Goal: Check status

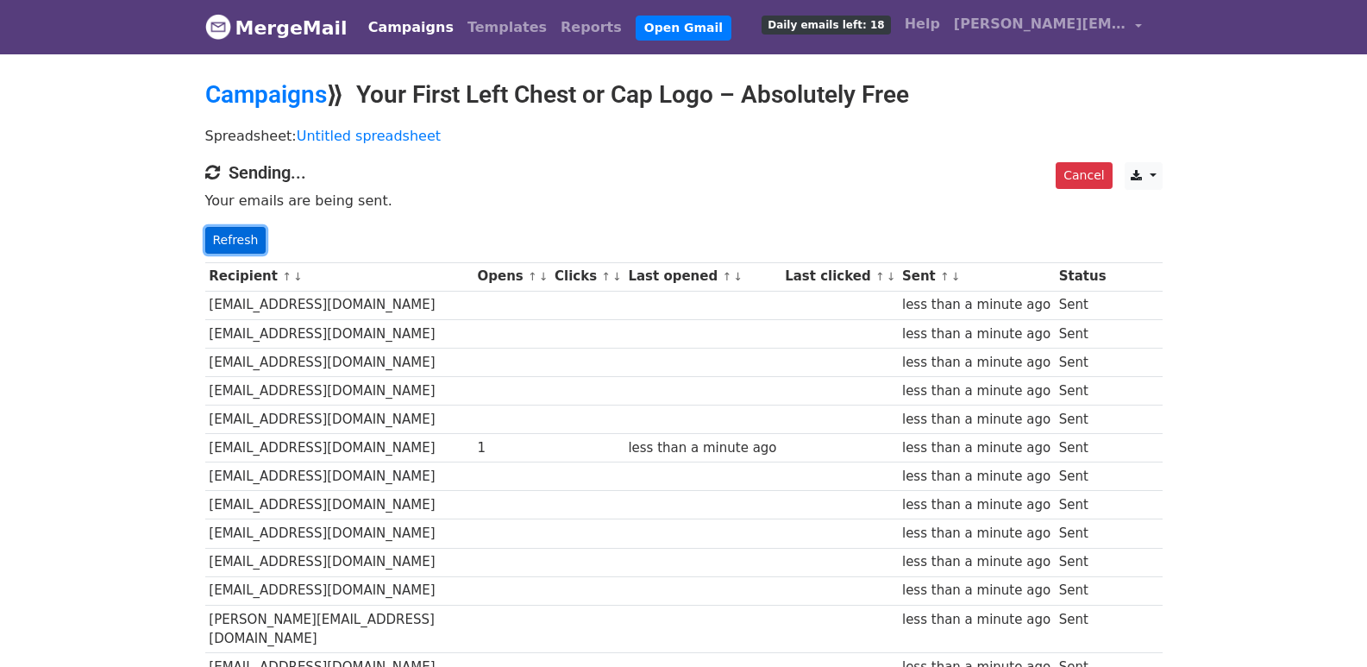
click at [216, 242] on link "Refresh" at bounding box center [235, 240] width 61 height 27
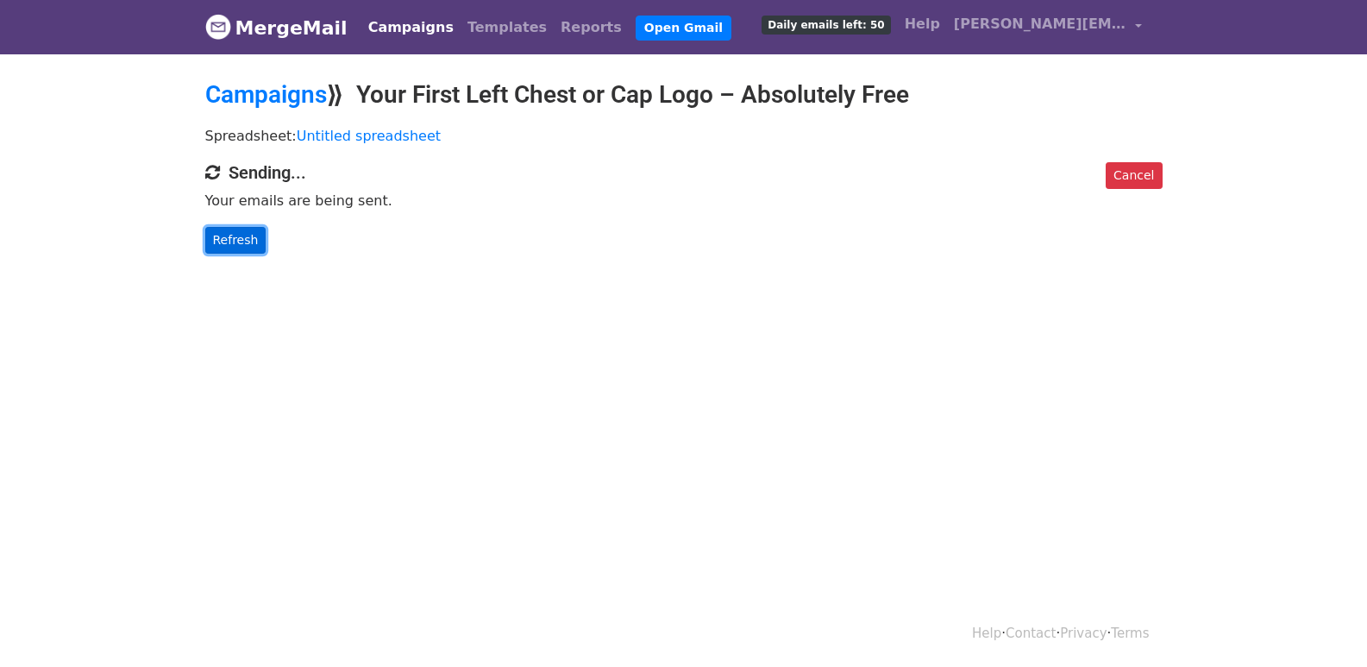
click at [235, 231] on link "Refresh" at bounding box center [235, 240] width 61 height 27
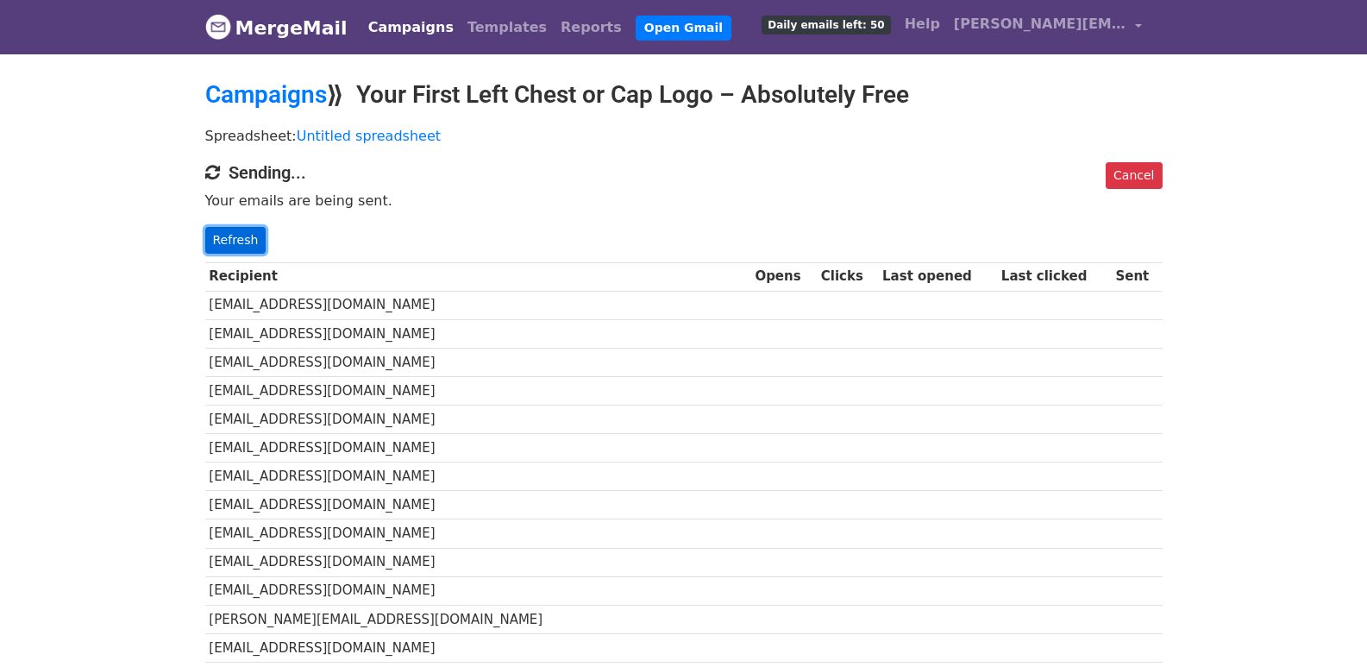
click at [247, 241] on link "Refresh" at bounding box center [235, 240] width 61 height 27
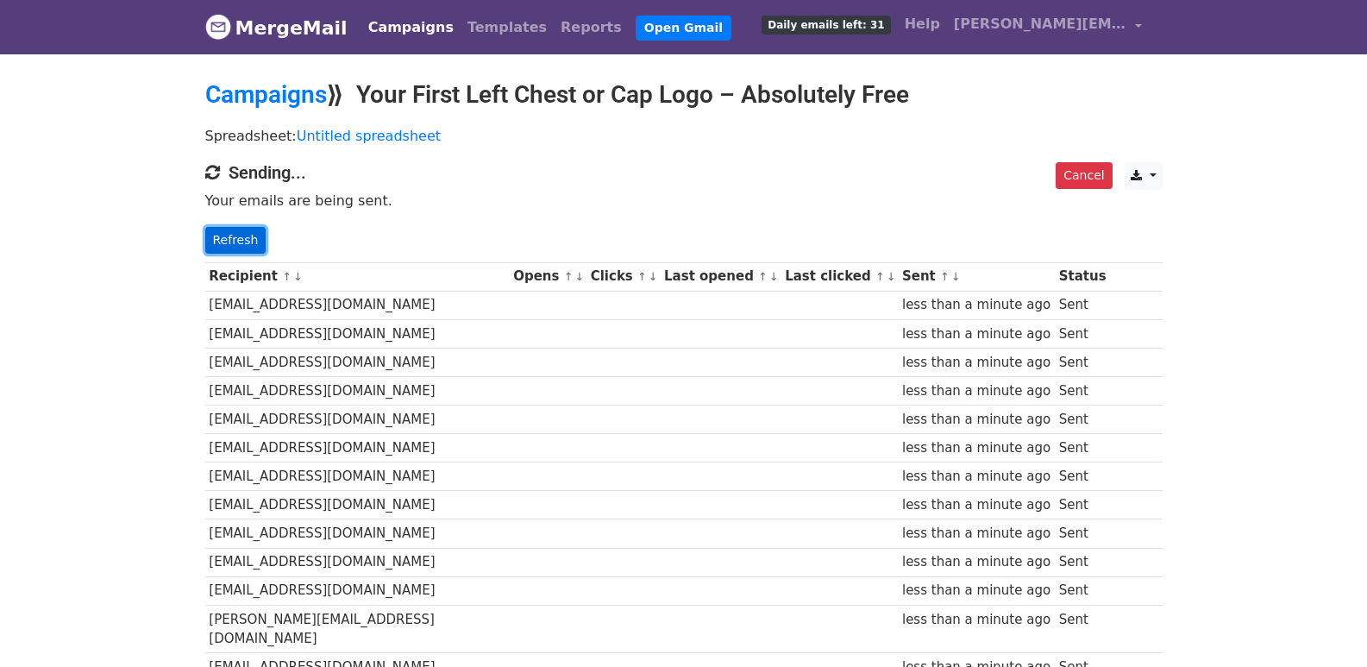
click at [228, 234] on link "Refresh" at bounding box center [235, 240] width 61 height 27
drag, startPoint x: 255, startPoint y: 243, endPoint x: 245, endPoint y: 240, distance: 10.9
click at [253, 243] on link "Refresh" at bounding box center [235, 240] width 61 height 27
click at [244, 240] on link "Refresh" at bounding box center [235, 240] width 61 height 27
